Goal: Check status: Check status

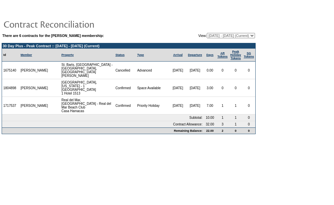
click at [252, 36] on select "[DATE] - [DATE] [DATE] - [DATE] [DATE] - [DATE] (Current) [DATE] - [DATE] [DATE…" at bounding box center [231, 35] width 48 height 5
select select "140774"
click at [207, 33] on select "[DATE] - [DATE] [DATE] - [DATE] [DATE] - [DATE] (Current) [DATE] - [DATE] [DATE…" at bounding box center [231, 35] width 48 height 5
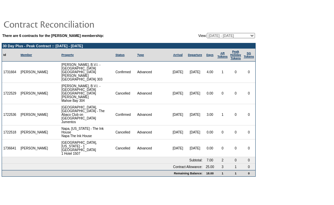
click at [252, 35] on select "[DATE] - [DATE] [DATE] - [DATE] [DATE] - [DATE] (Current) [DATE] - [DATE] [DATE…" at bounding box center [231, 35] width 48 height 5
select select "140770"
click at [207, 33] on select "[DATE] - [DATE] [DATE] - [DATE] [DATE] - [DATE] (Current) [DATE] - [DATE] [DATE…" at bounding box center [231, 35] width 48 height 5
